Goal: Task Accomplishment & Management: Manage account settings

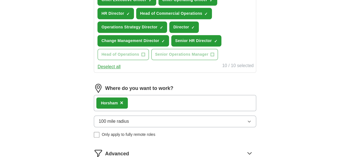
scroll to position [251, 0]
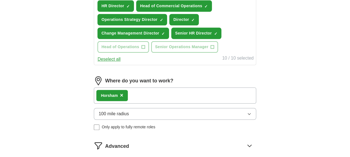
click at [141, 95] on div "Horsham ×" at bounding box center [175, 95] width 162 height 16
click at [121, 93] on span "×" at bounding box center [121, 95] width 3 height 6
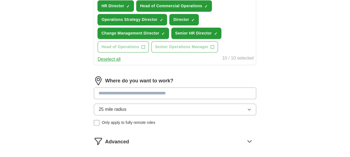
click at [121, 93] on input at bounding box center [175, 93] width 162 height 12
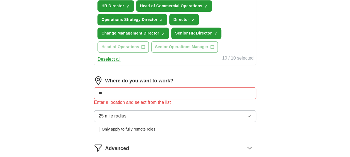
type input "*"
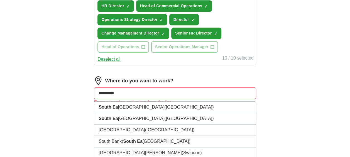
type input "**********"
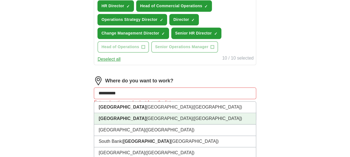
click at [130, 117] on li "[GEOGRAPHIC_DATA] ([GEOGRAPHIC_DATA])" at bounding box center [174, 118] width 161 height 11
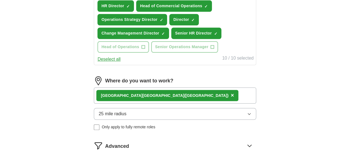
click at [249, 112] on icon "button" at bounding box center [249, 114] width 4 height 4
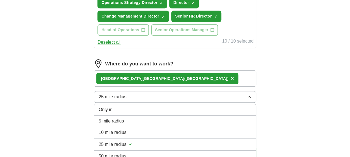
scroll to position [334, 0]
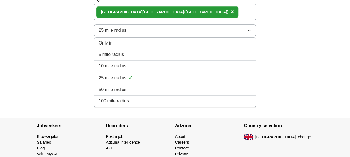
click at [120, 100] on span "100 mile radius" at bounding box center [114, 101] width 30 height 7
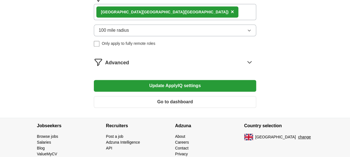
click at [167, 83] on button "Update ApplyIQ settings" at bounding box center [175, 86] width 162 height 12
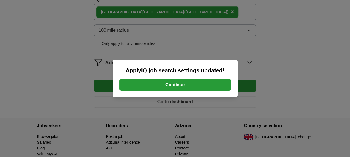
click at [174, 84] on button "Continue" at bounding box center [174, 85] width 111 height 12
